Goal: Task Accomplishment & Management: Manage account settings

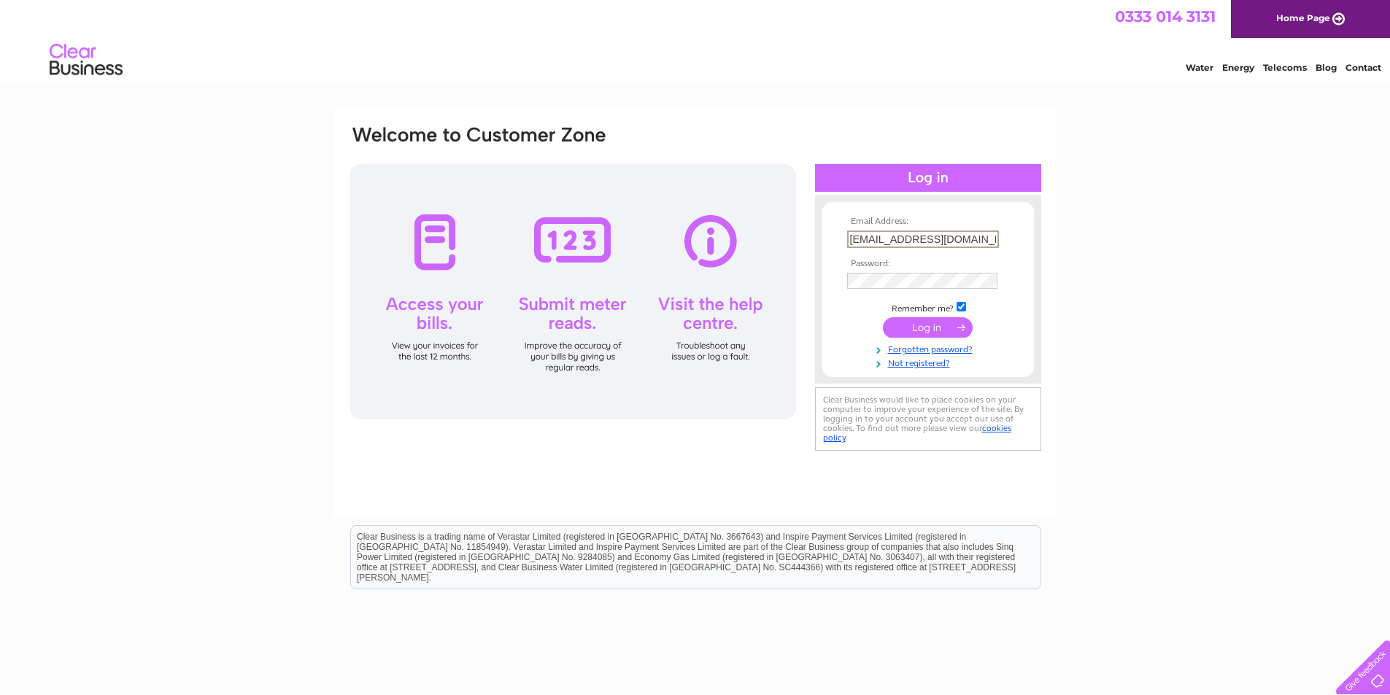
click at [894, 327] on input "submit" at bounding box center [928, 327] width 90 height 20
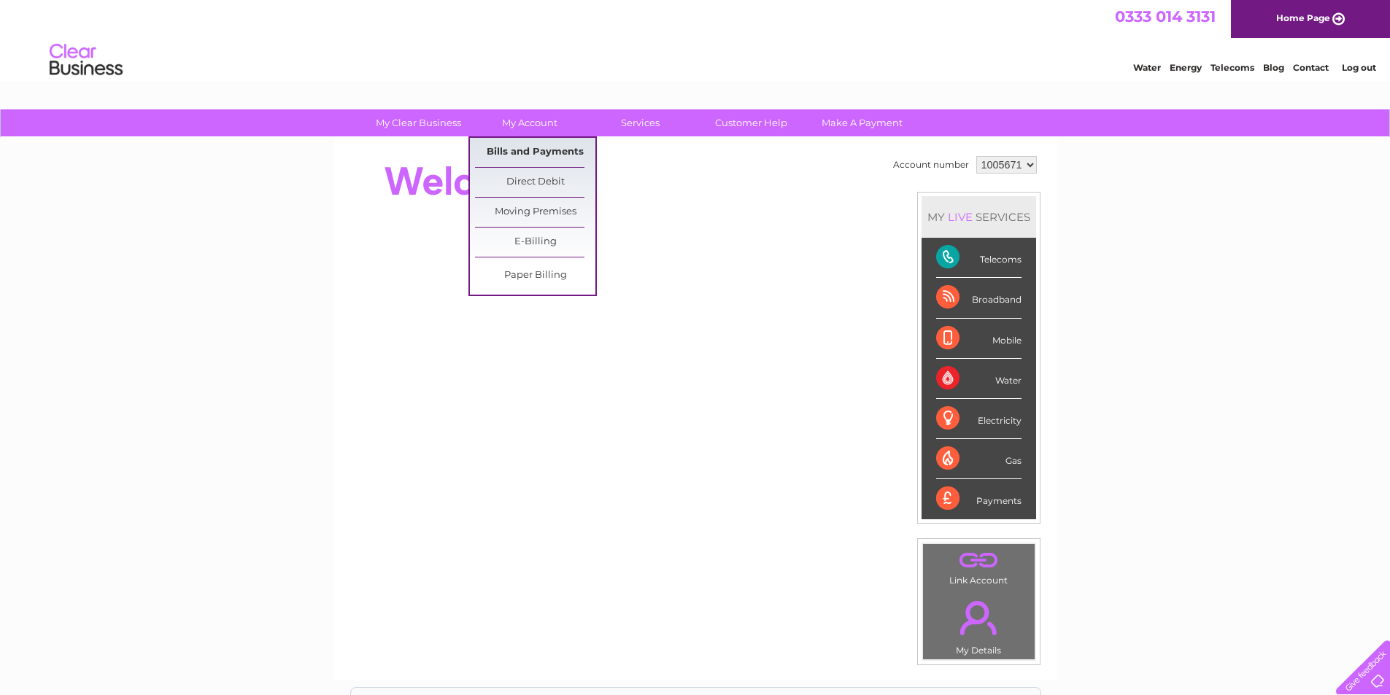
click at [523, 149] on link "Bills and Payments" at bounding box center [535, 152] width 120 height 29
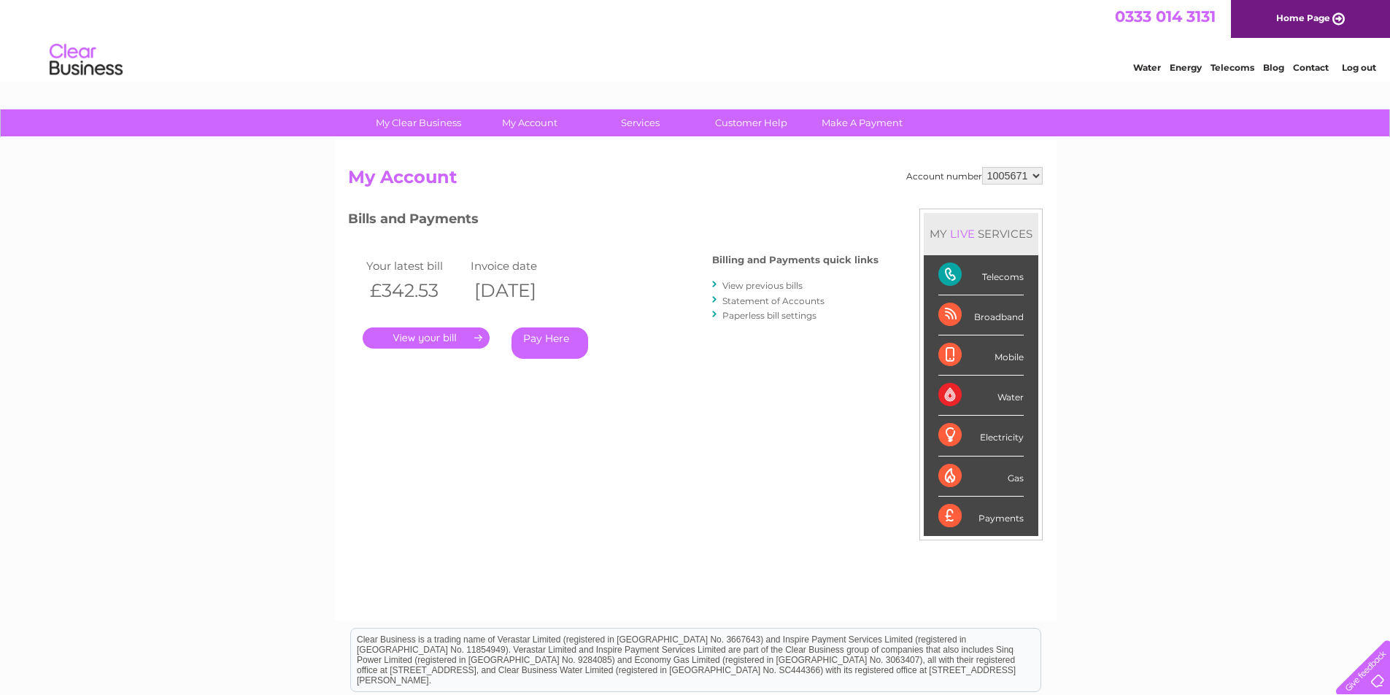
click at [419, 342] on link "." at bounding box center [426, 338] width 127 height 21
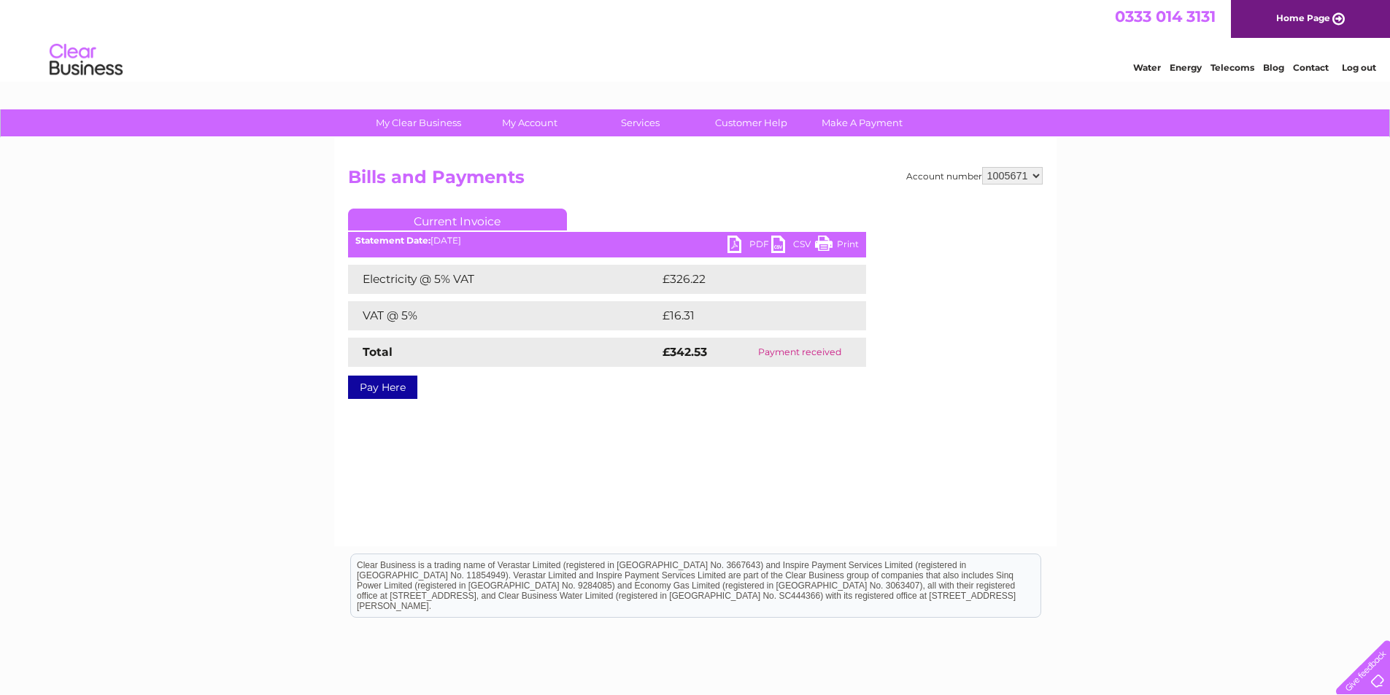
click at [735, 241] on link "PDF" at bounding box center [749, 246] width 44 height 21
click at [1302, 69] on link "Contact" at bounding box center [1311, 67] width 36 height 11
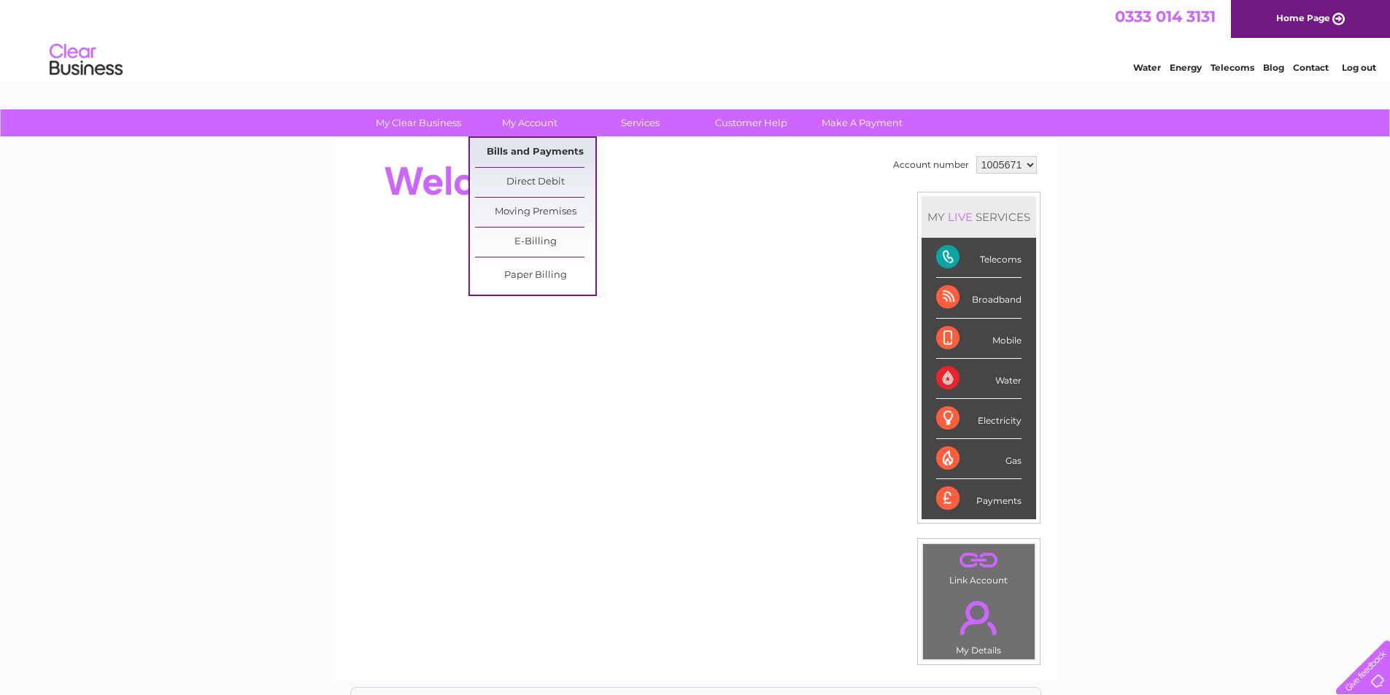
click at [525, 150] on link "Bills and Payments" at bounding box center [535, 152] width 120 height 29
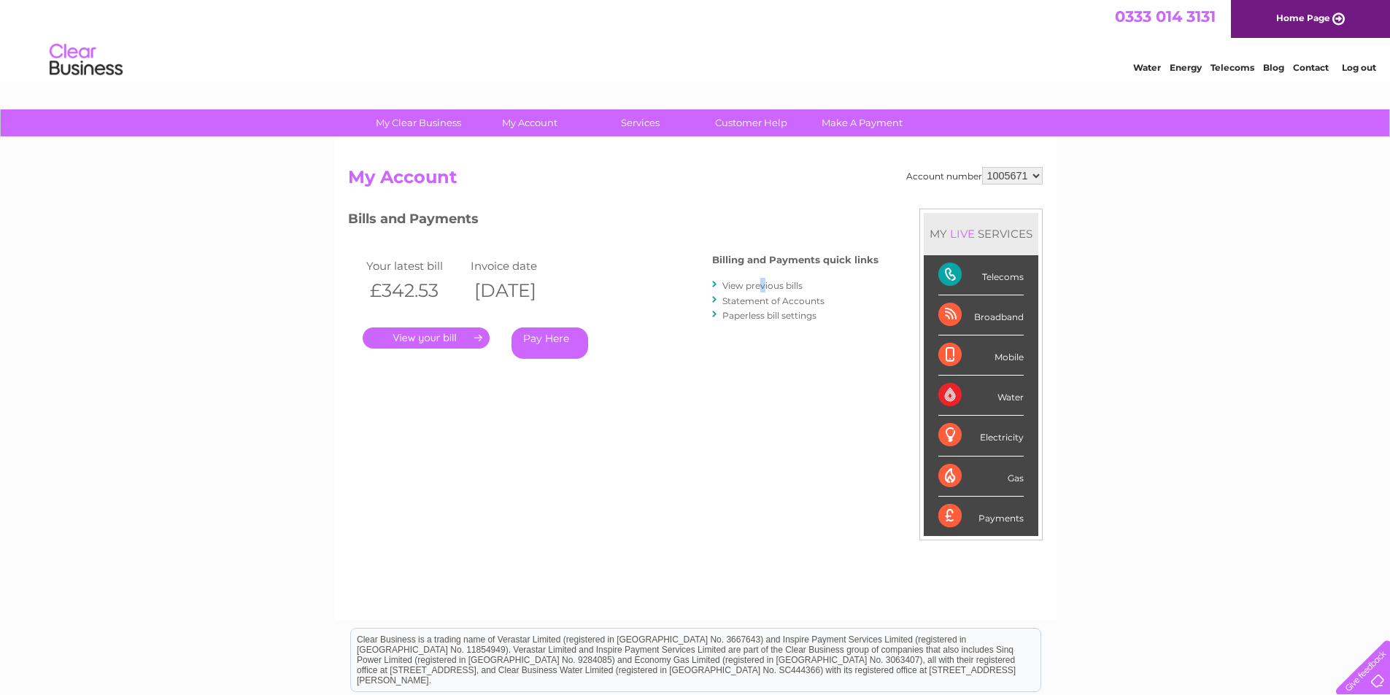
click at [764, 278] on li "View previous bills" at bounding box center [795, 285] width 166 height 15
click at [767, 285] on link "View previous bills" at bounding box center [762, 285] width 80 height 11
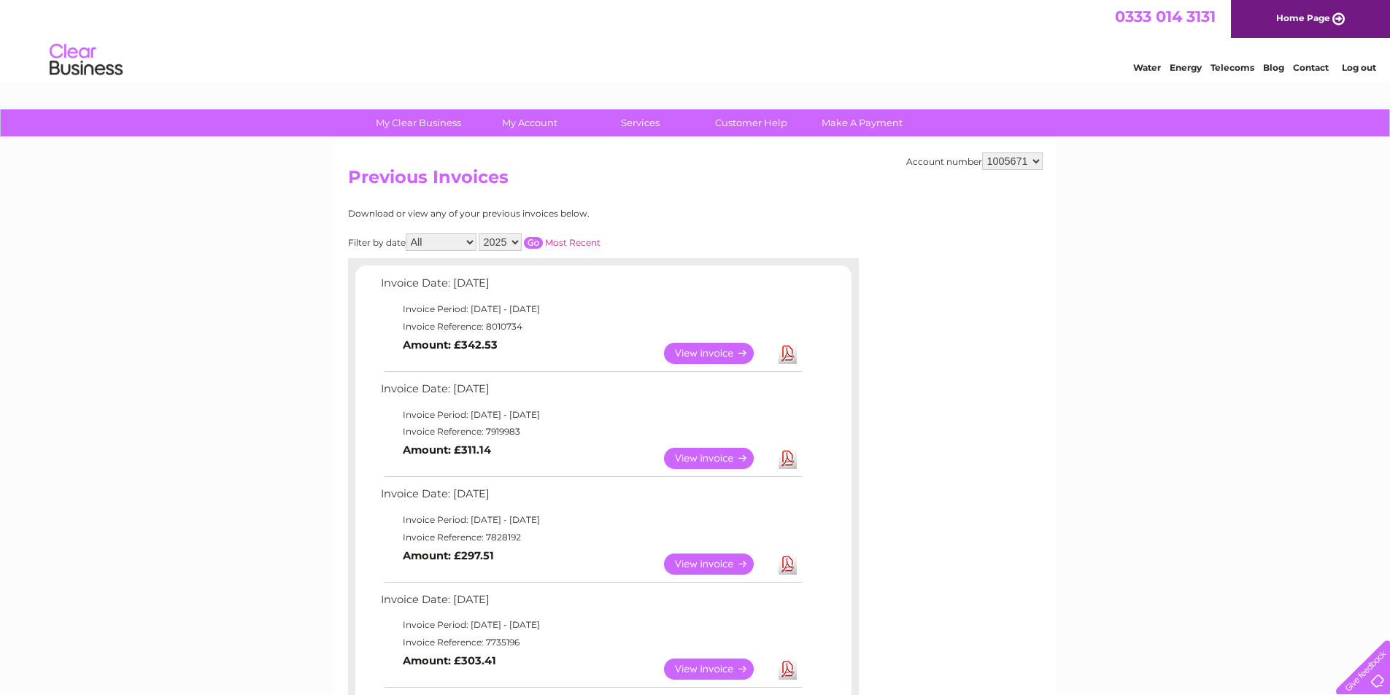
click at [728, 455] on link "View" at bounding box center [717, 458] width 107 height 21
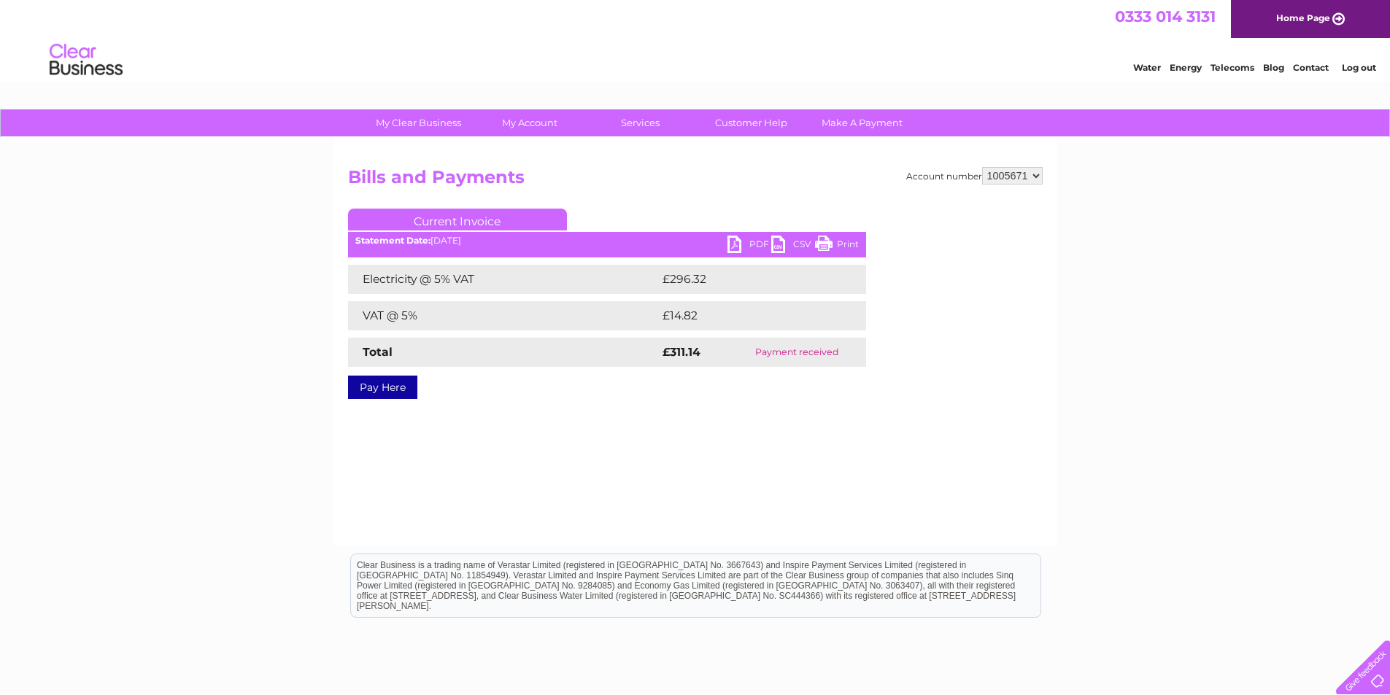
click at [733, 248] on link "PDF" at bounding box center [749, 246] width 44 height 21
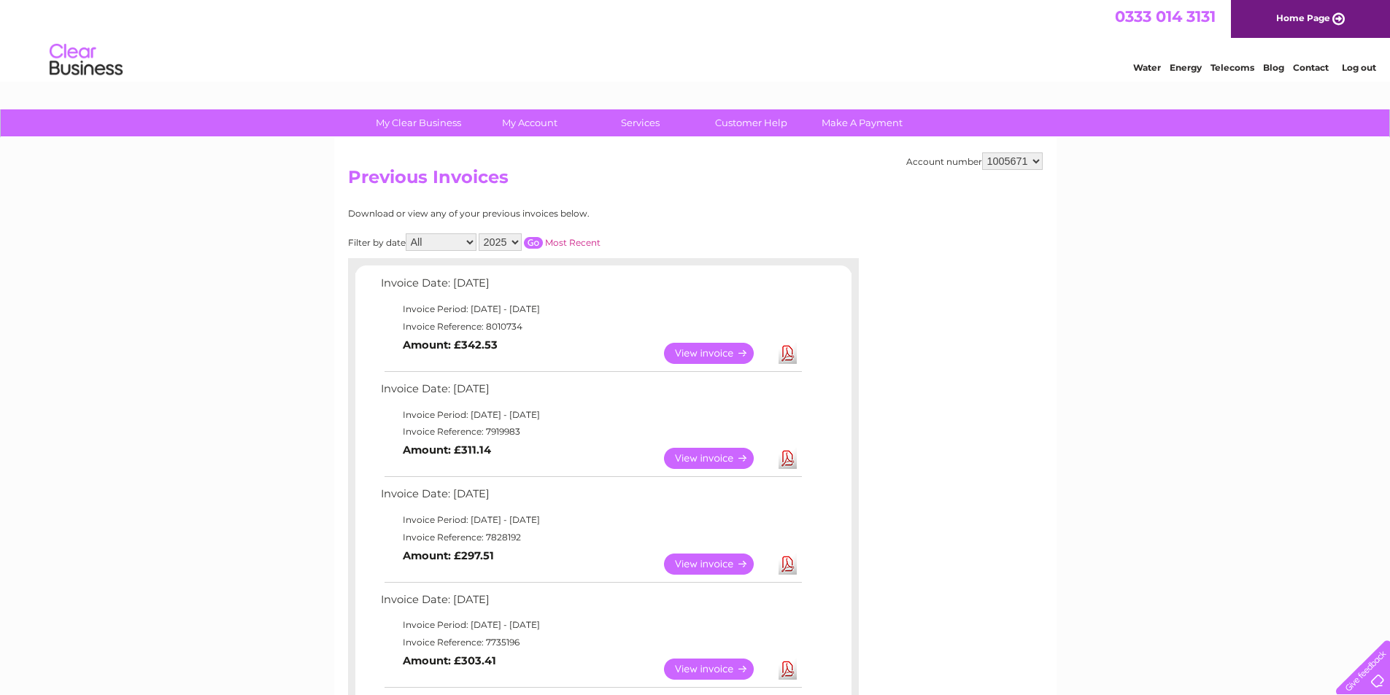
click at [723, 562] on link "View" at bounding box center [717, 564] width 107 height 21
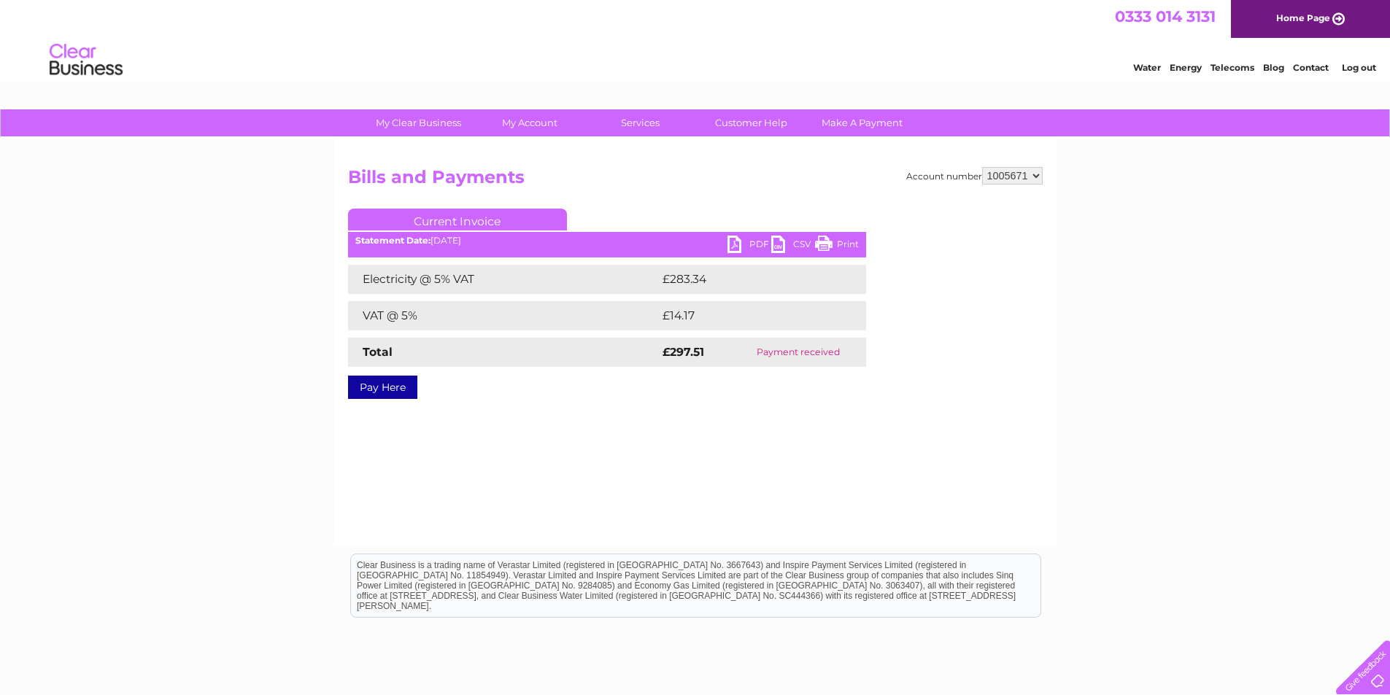
click at [740, 249] on link "PDF" at bounding box center [749, 246] width 44 height 21
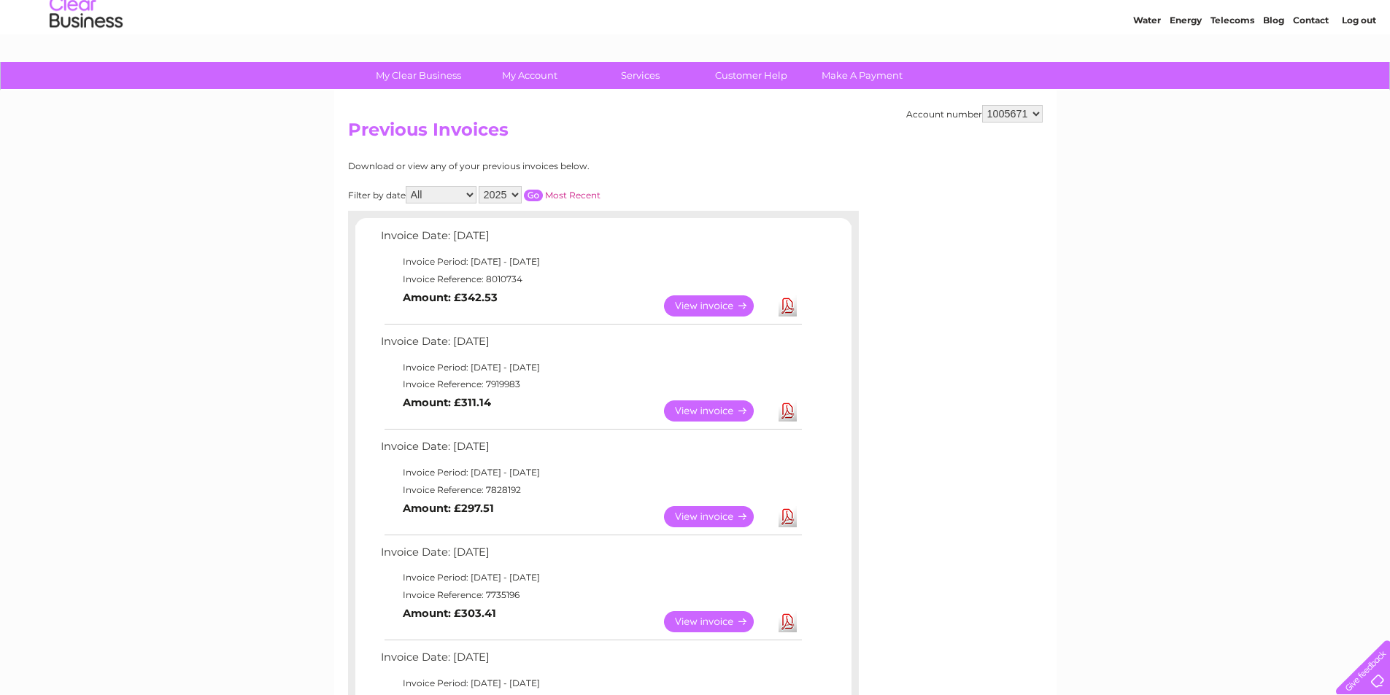
scroll to position [73, 0]
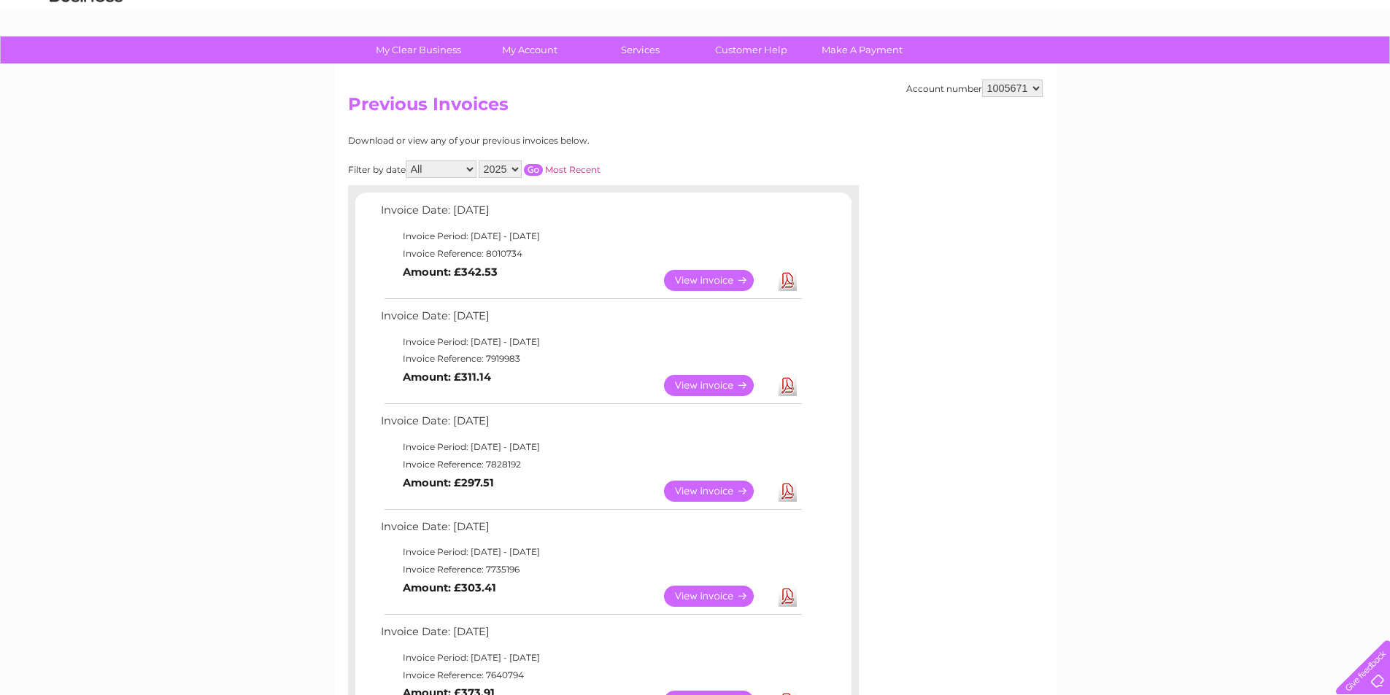
click at [719, 604] on link "View" at bounding box center [717, 596] width 107 height 21
click at [714, 596] on link "View" at bounding box center [717, 596] width 107 height 21
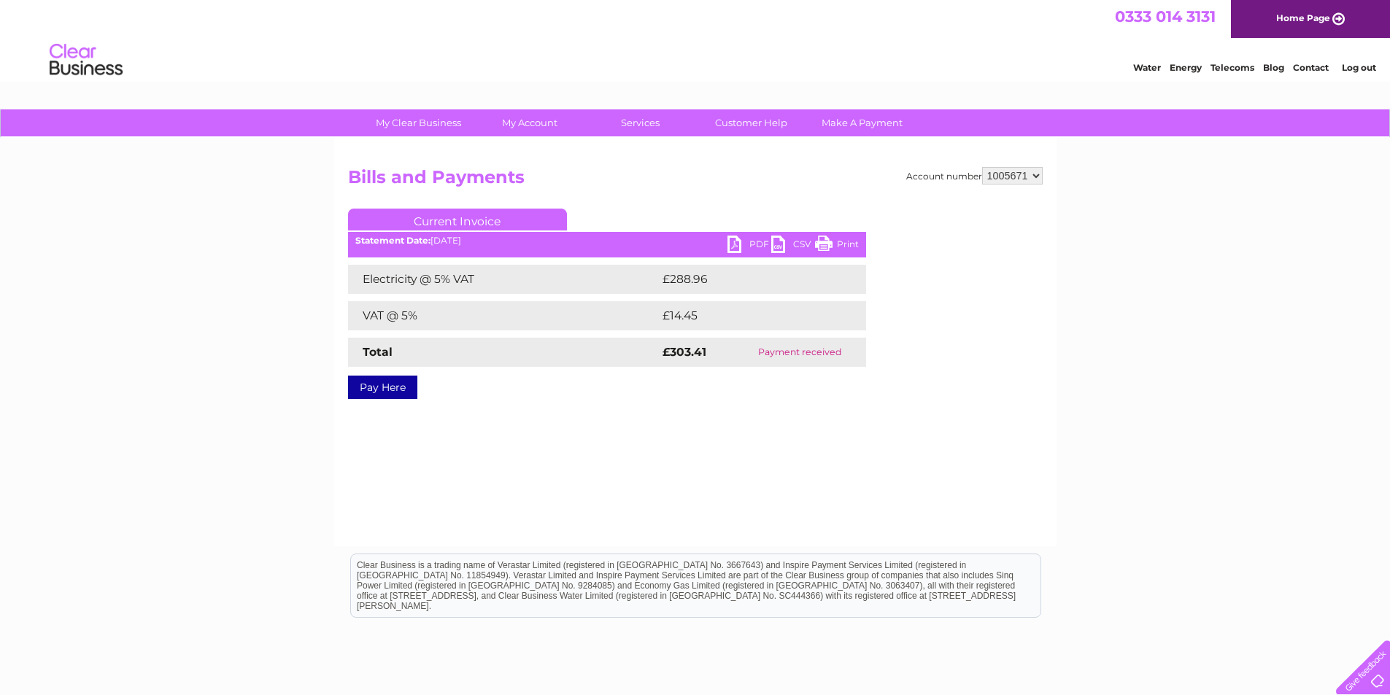
click at [741, 241] on link "PDF" at bounding box center [749, 246] width 44 height 21
